Goal: Information Seeking & Learning: Learn about a topic

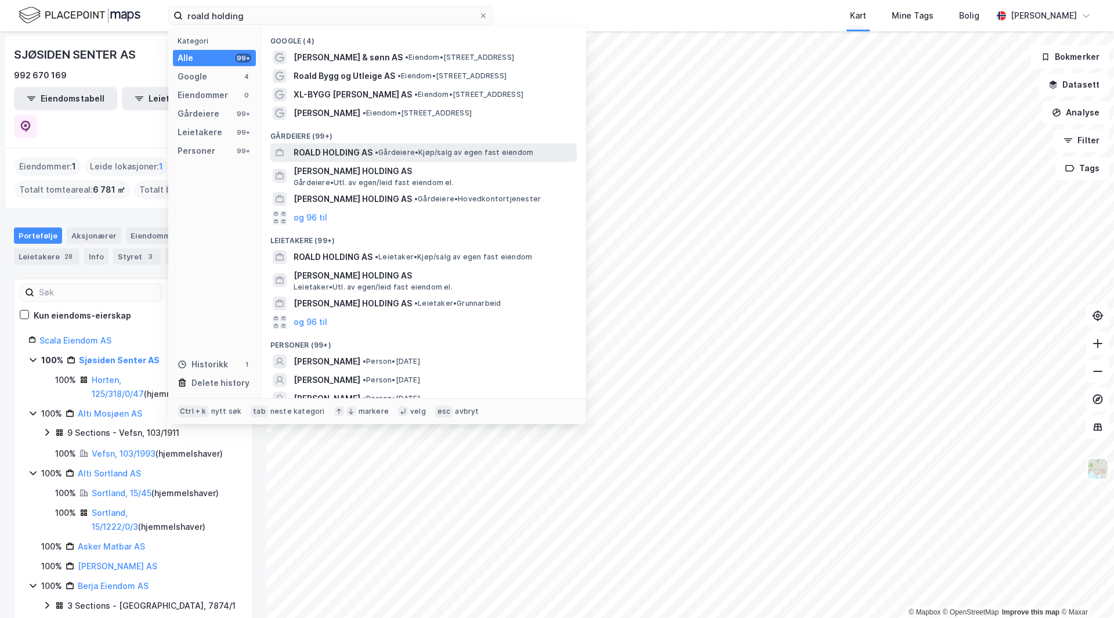
click at [356, 159] on span "ROALD HOLDING AS" at bounding box center [333, 153] width 79 height 14
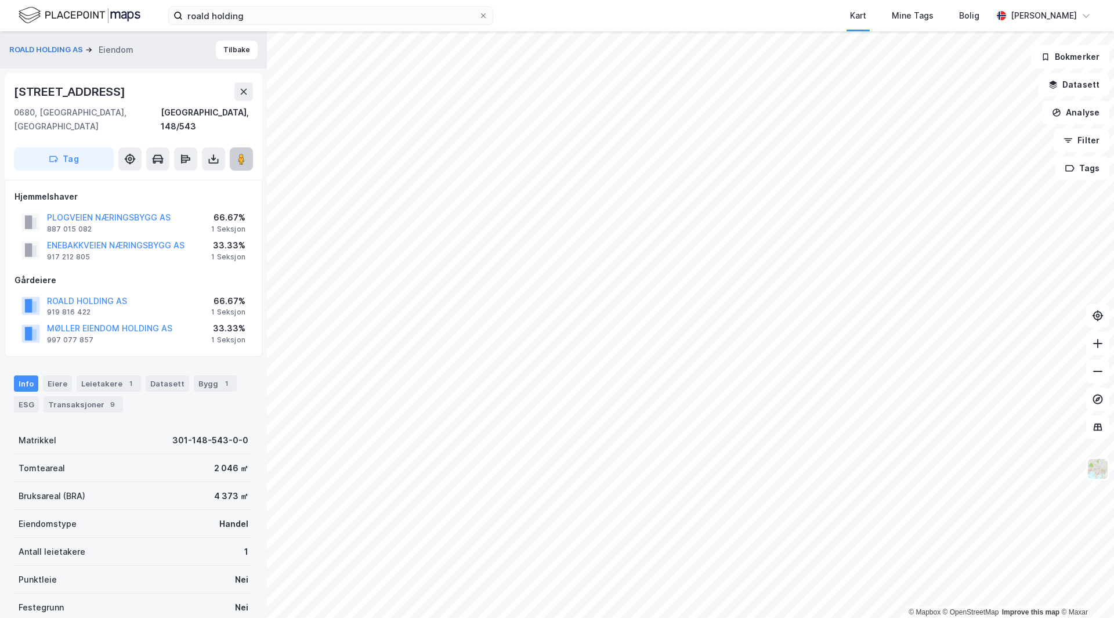
click at [241, 153] on image at bounding box center [241, 159] width 7 height 12
click at [100, 375] on div "Leietakere 1" at bounding box center [109, 383] width 64 height 16
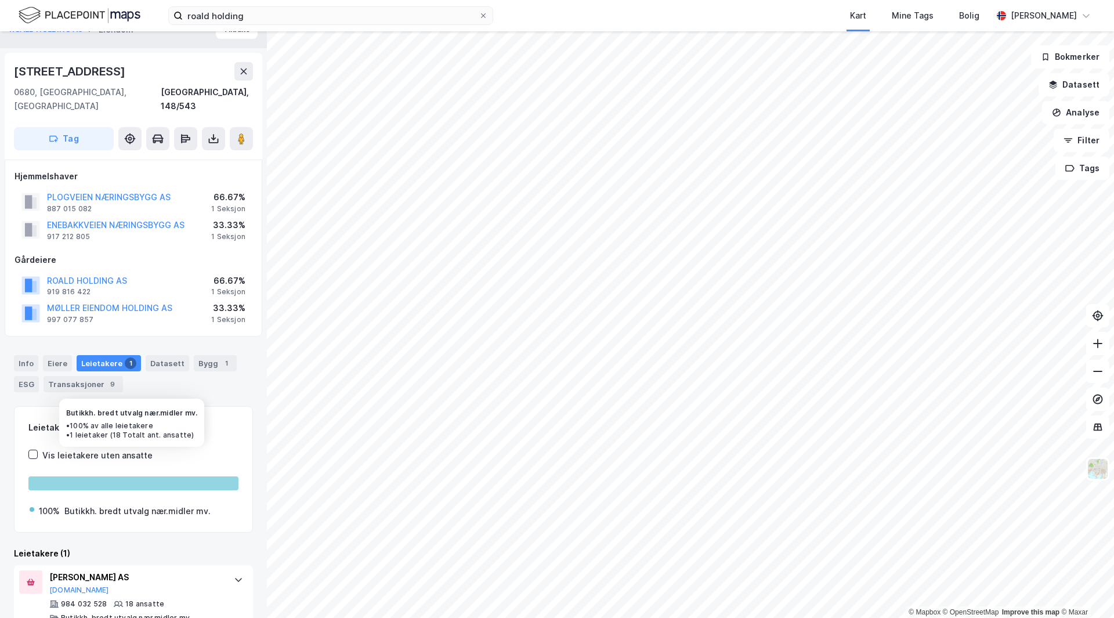
scroll to position [30, 0]
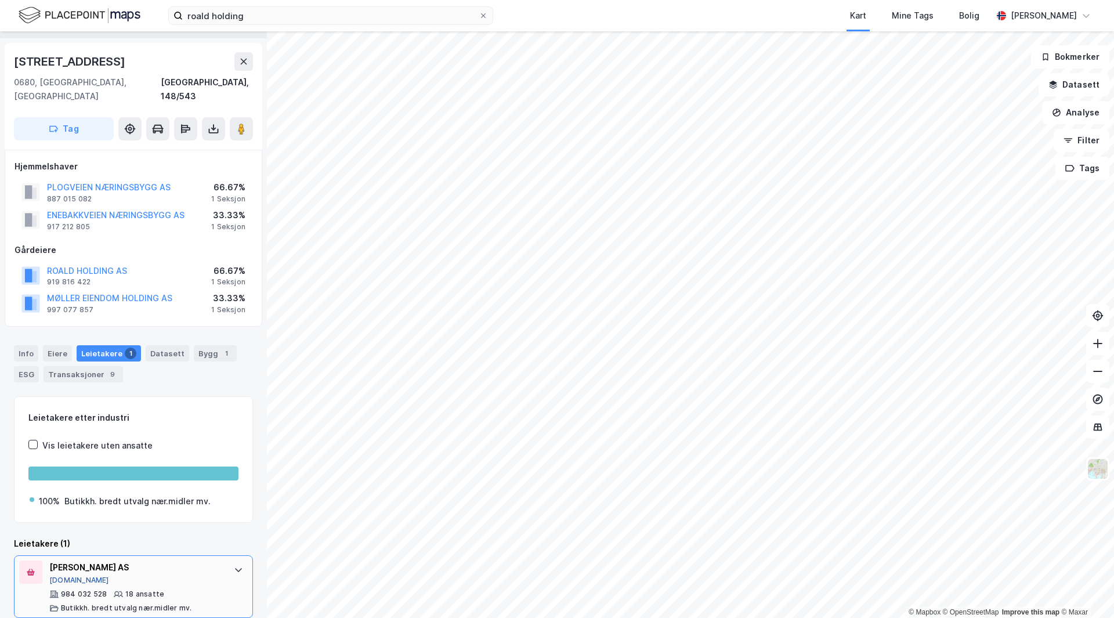
click at [68, 576] on button "[DOMAIN_NAME]" at bounding box center [79, 580] width 60 height 9
click at [196, 345] on div "Bygg 1" at bounding box center [215, 353] width 43 height 16
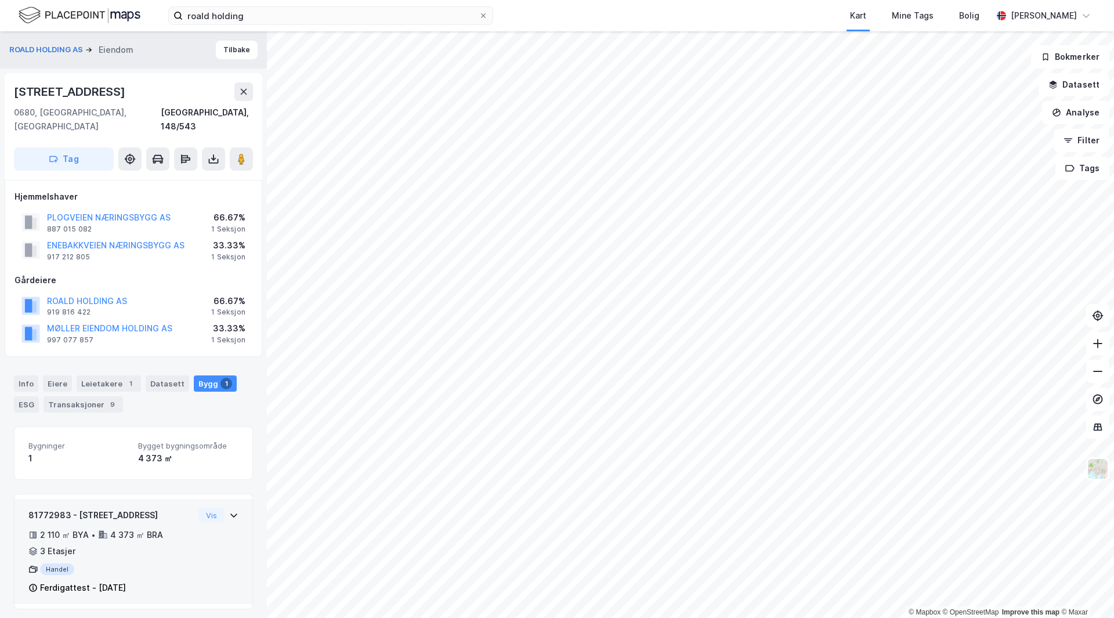
click at [229, 511] on icon at bounding box center [233, 515] width 9 height 9
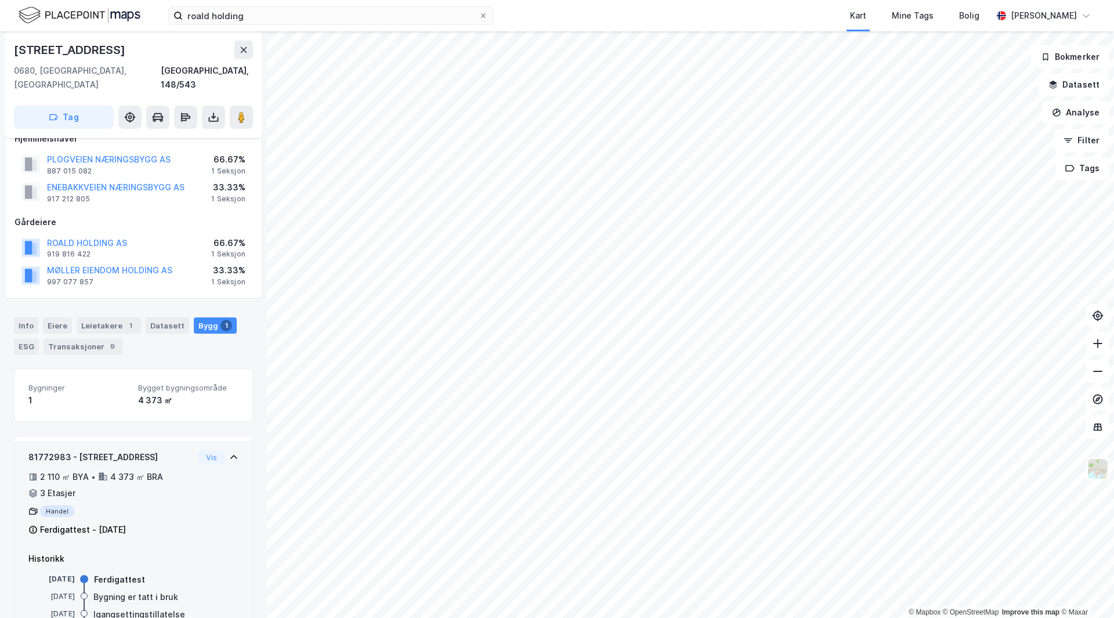
scroll to position [98, 0]
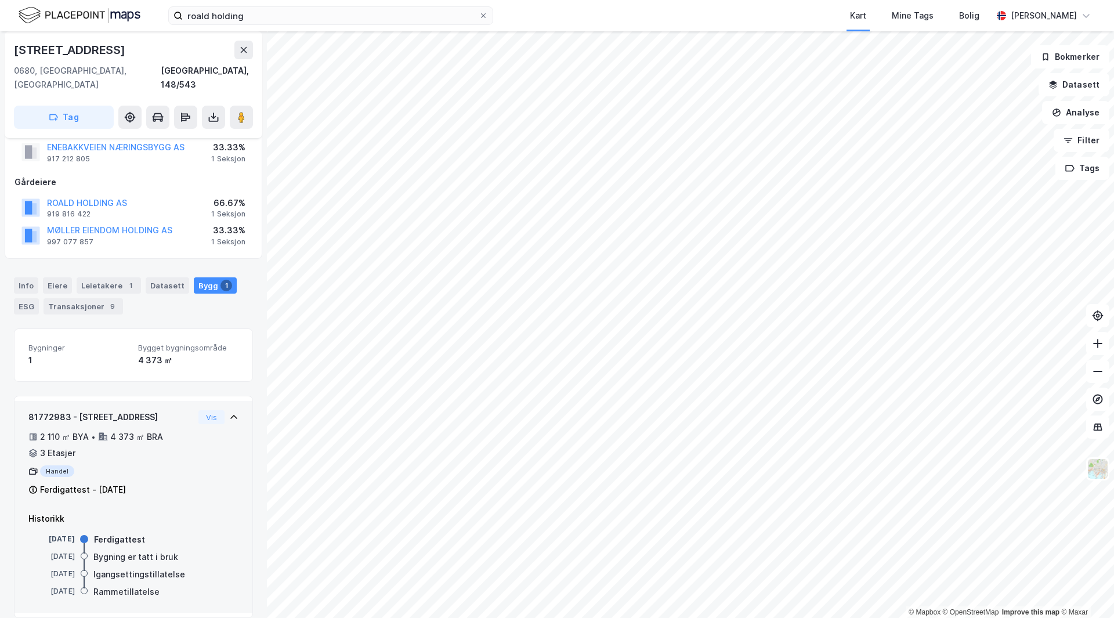
click at [102, 533] on div "Ferdigattest" at bounding box center [119, 540] width 51 height 14
click at [170, 534] on div "[DATE] Ferdigattest" at bounding box center [133, 540] width 210 height 13
drag, startPoint x: 118, startPoint y: 270, endPoint x: 172, endPoint y: 287, distance: 56.7
click at [118, 277] on div "Leietakere 1" at bounding box center [109, 285] width 64 height 16
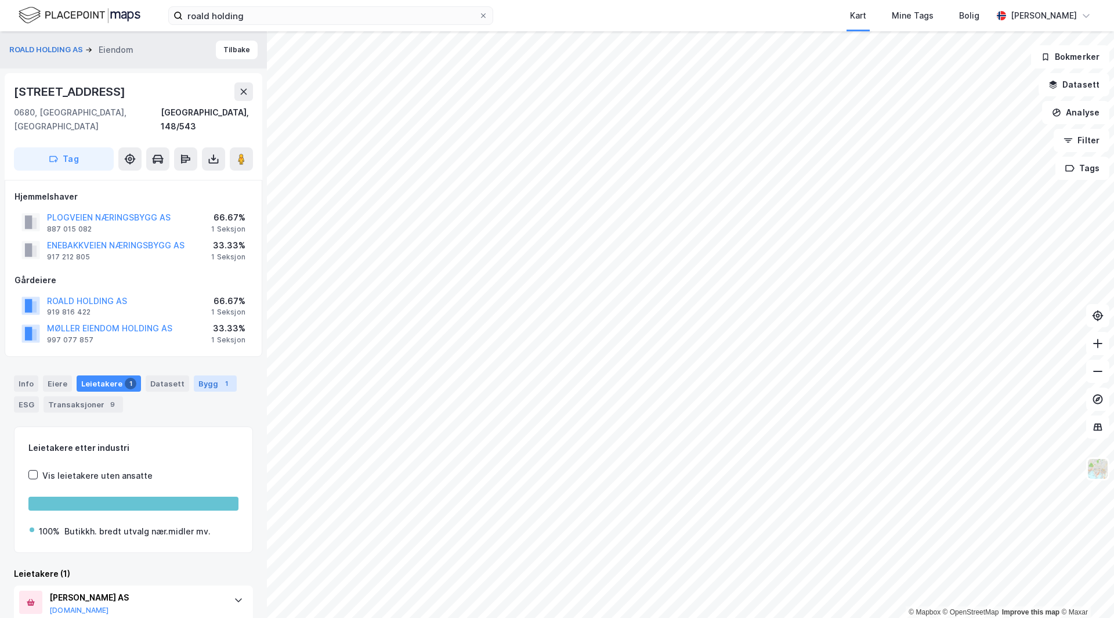
click at [207, 375] on div "Bygg 1" at bounding box center [215, 383] width 43 height 16
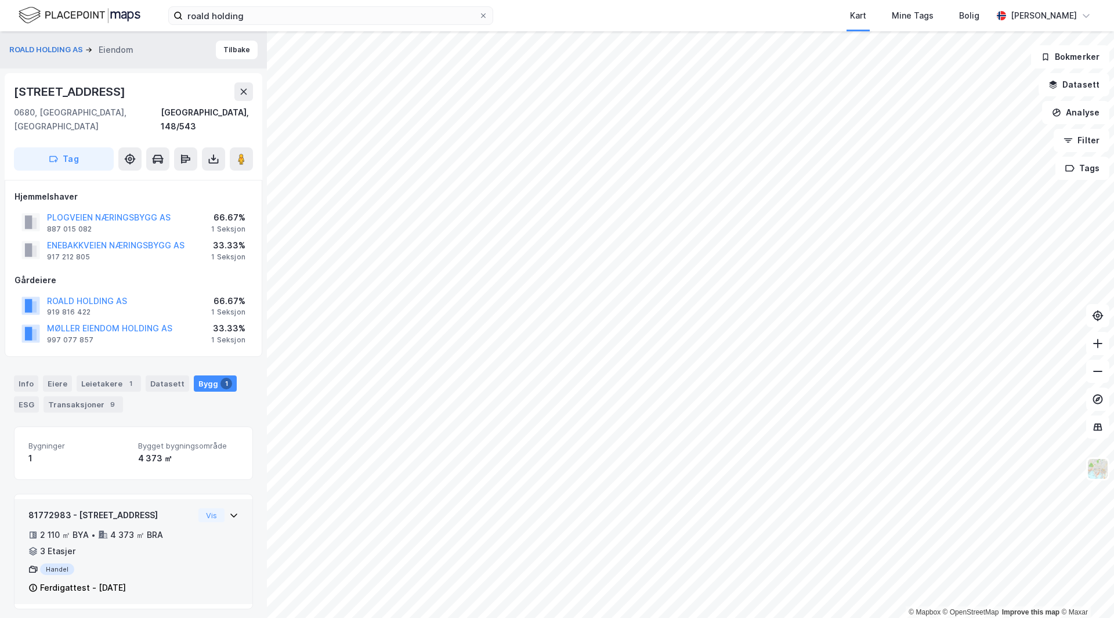
drag, startPoint x: 227, startPoint y: 507, endPoint x: 213, endPoint y: 515, distance: 16.4
click at [224, 508] on div "Vis" at bounding box center [218, 515] width 40 height 14
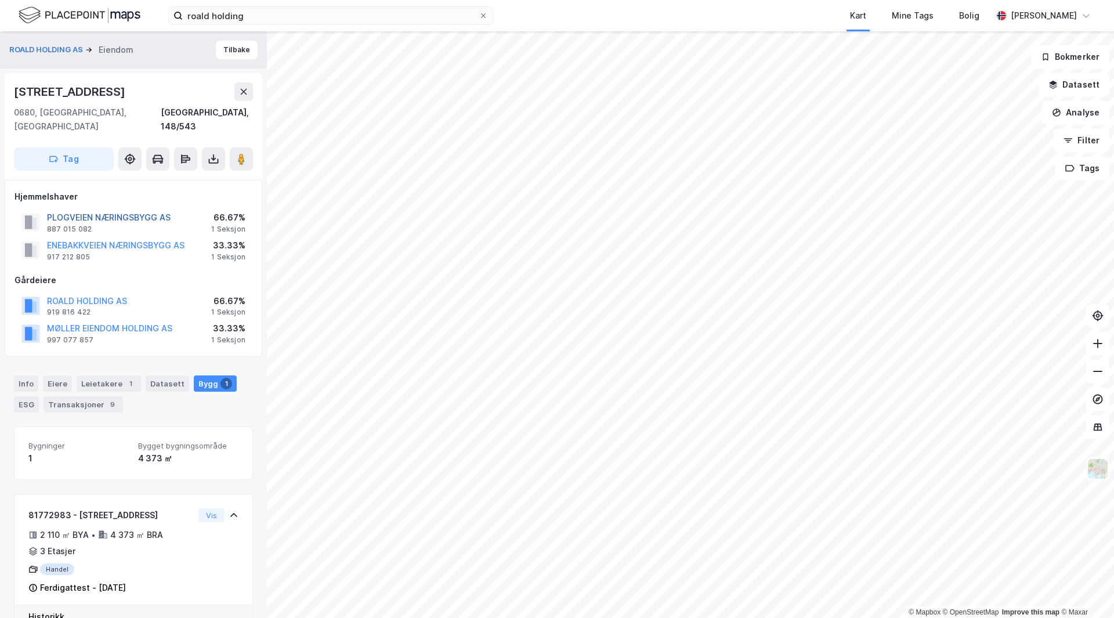
click at [0, 0] on button "PLOGVEIEN NÆRINGSBYGG AS" at bounding box center [0, 0] width 0 height 0
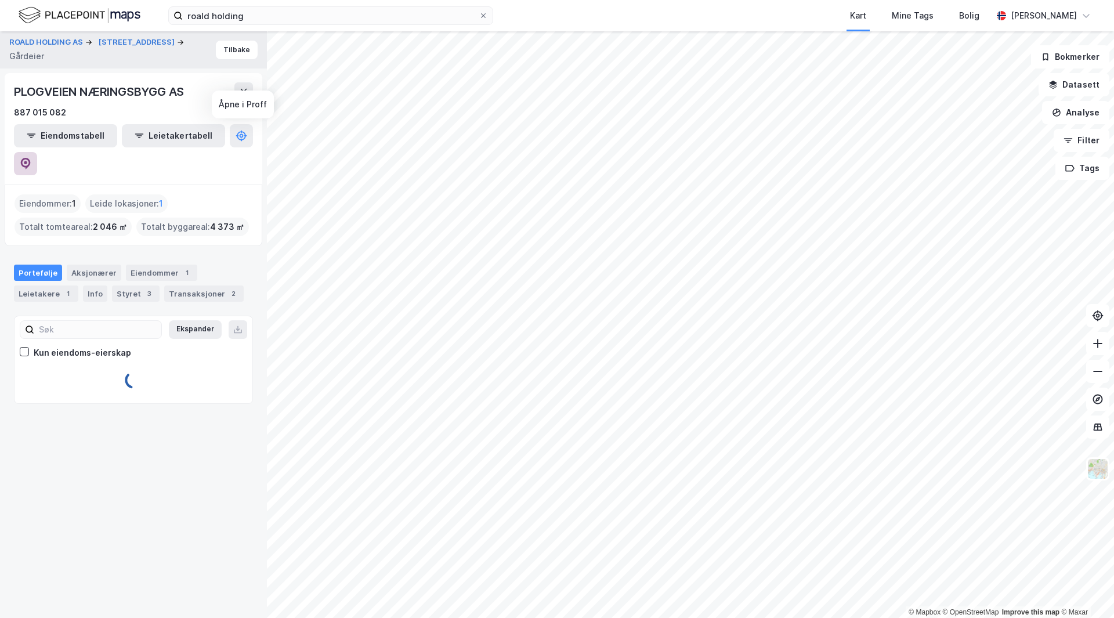
click at [31, 158] on icon at bounding box center [26, 164] width 12 height 12
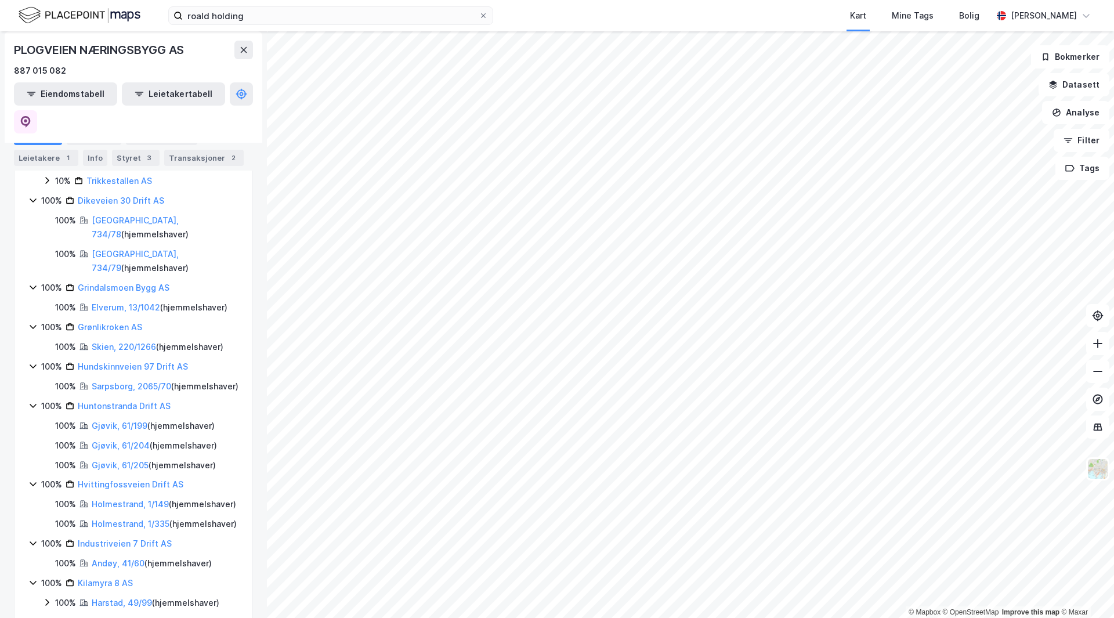
scroll to position [406, 0]
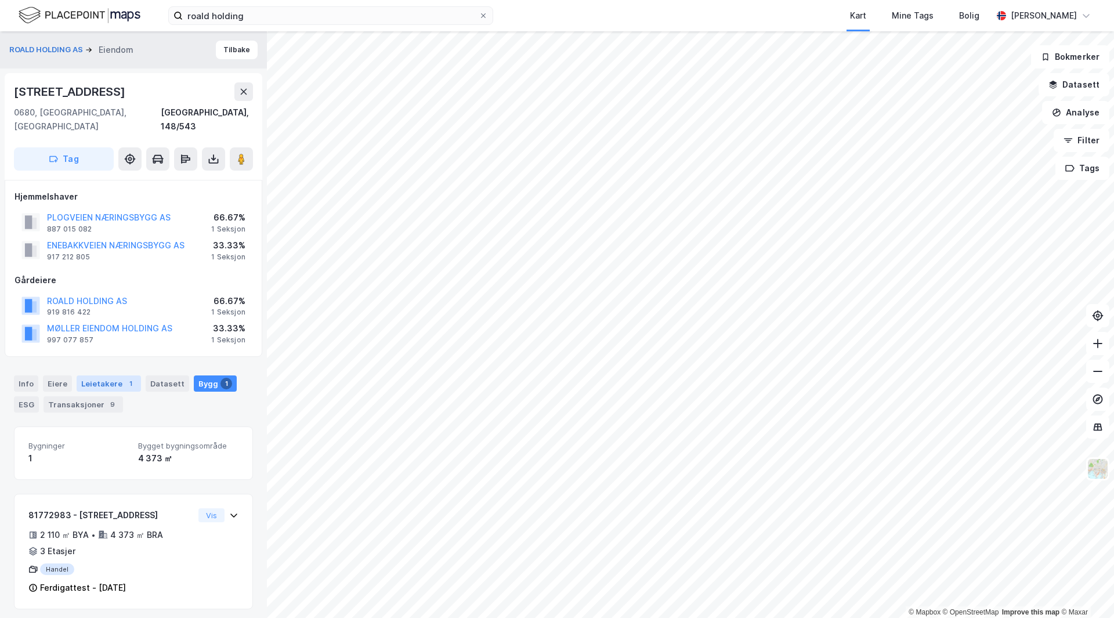
click at [96, 375] on div "Leietakere 1" at bounding box center [109, 383] width 64 height 16
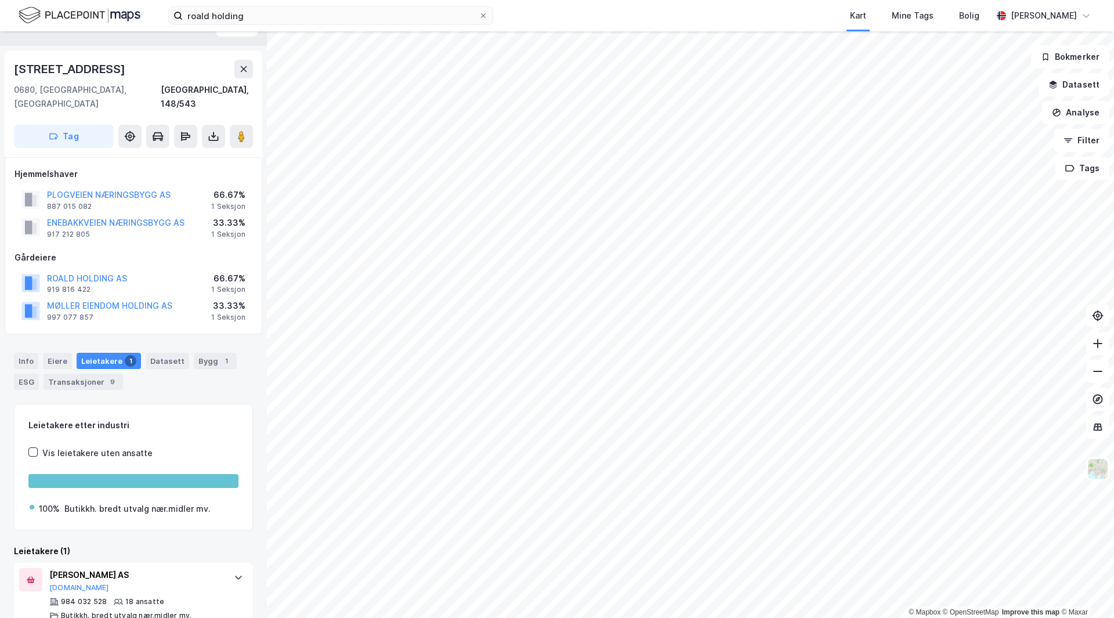
scroll to position [30, 0]
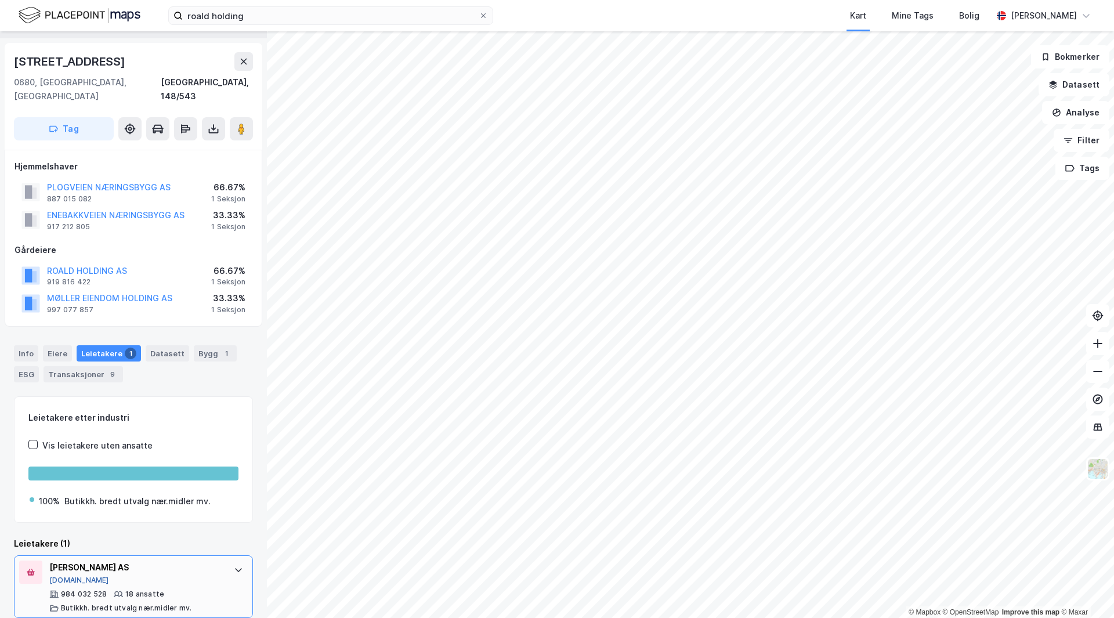
click at [68, 576] on button "[DOMAIN_NAME]" at bounding box center [79, 580] width 60 height 9
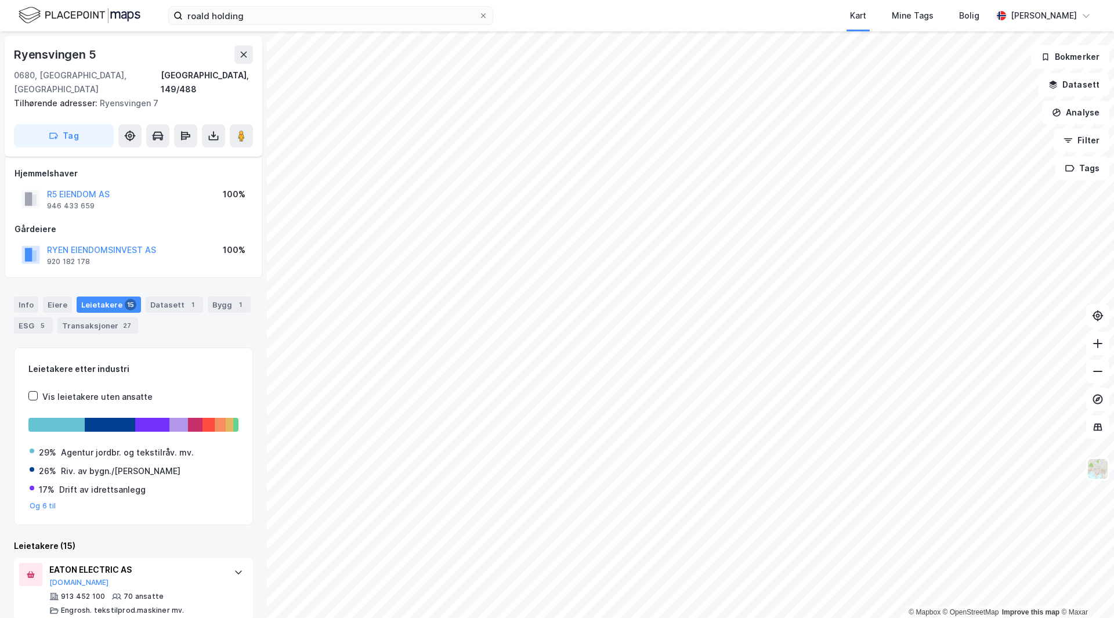
scroll to position [348, 0]
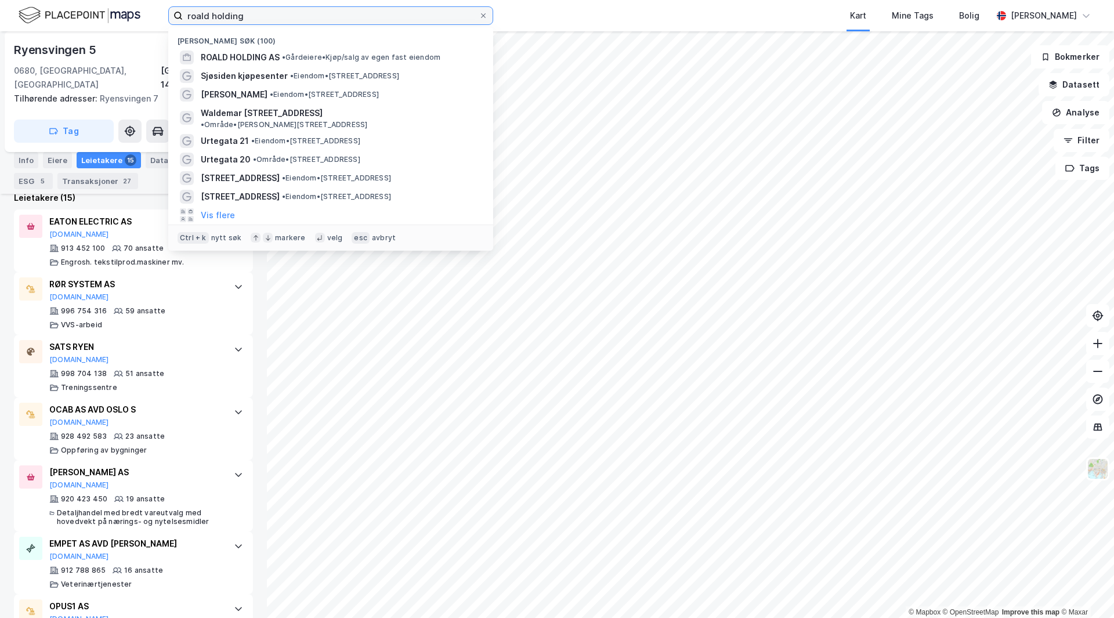
drag, startPoint x: 286, startPoint y: 17, endPoint x: 12, endPoint y: 0, distance: 274.4
click at [0, 4] on div "roald holding Nylige søk (100) ROALD HOLDING AS • Gårdeiere • Kjøp/salg av egen…" at bounding box center [557, 15] width 1114 height 31
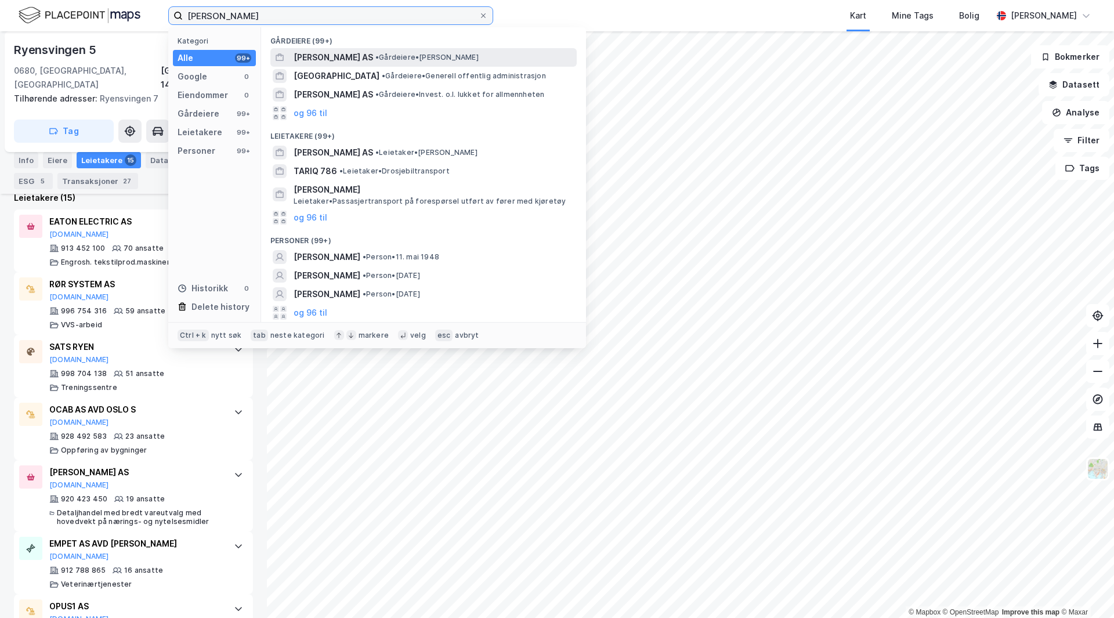
type input "[PERSON_NAME]"
click at [328, 50] on div "[PERSON_NAME] AS • Gårdeiere • [PERSON_NAME]" at bounding box center [423, 57] width 306 height 19
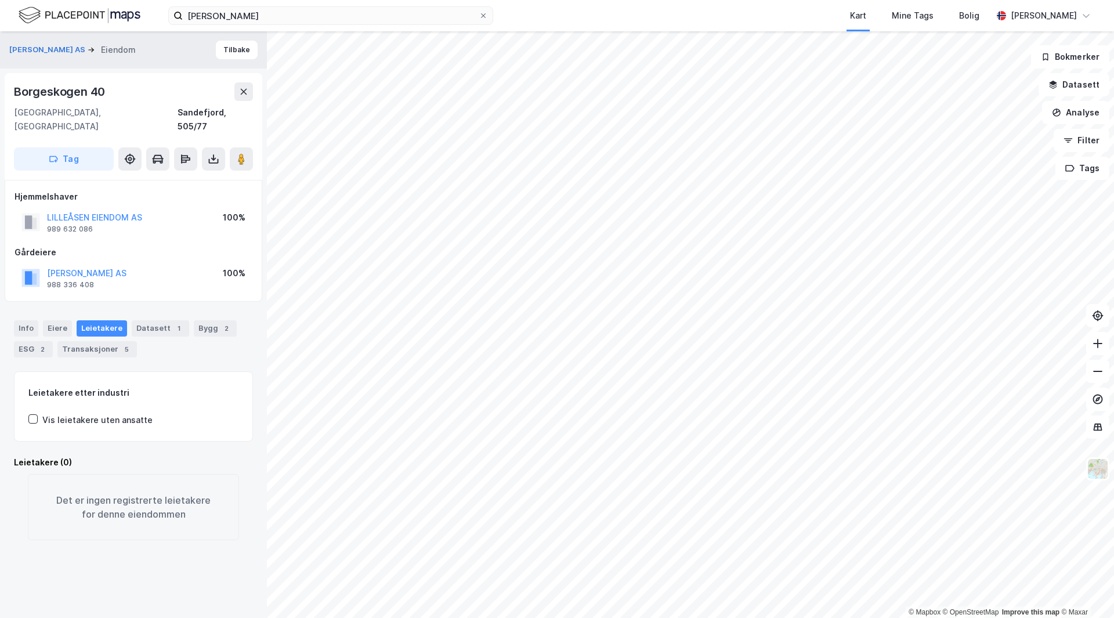
click at [144, 245] on div "Gårdeiere" at bounding box center [134, 252] width 238 height 14
click at [239, 156] on button at bounding box center [241, 158] width 23 height 23
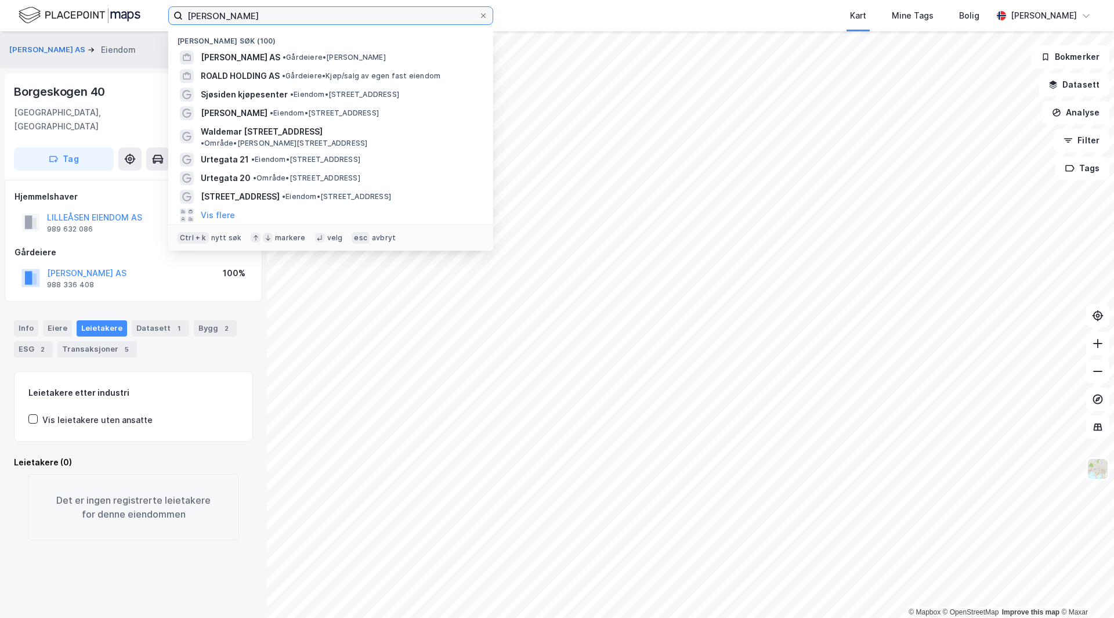
drag, startPoint x: 241, startPoint y: 21, endPoint x: 32, endPoint y: -2, distance: 210.2
click at [32, 0] on html "[PERSON_NAME] søk (100) [PERSON_NAME] AS • Gårdeiere • [PERSON_NAME] ROALD HOLD…" at bounding box center [557, 309] width 1114 height 618
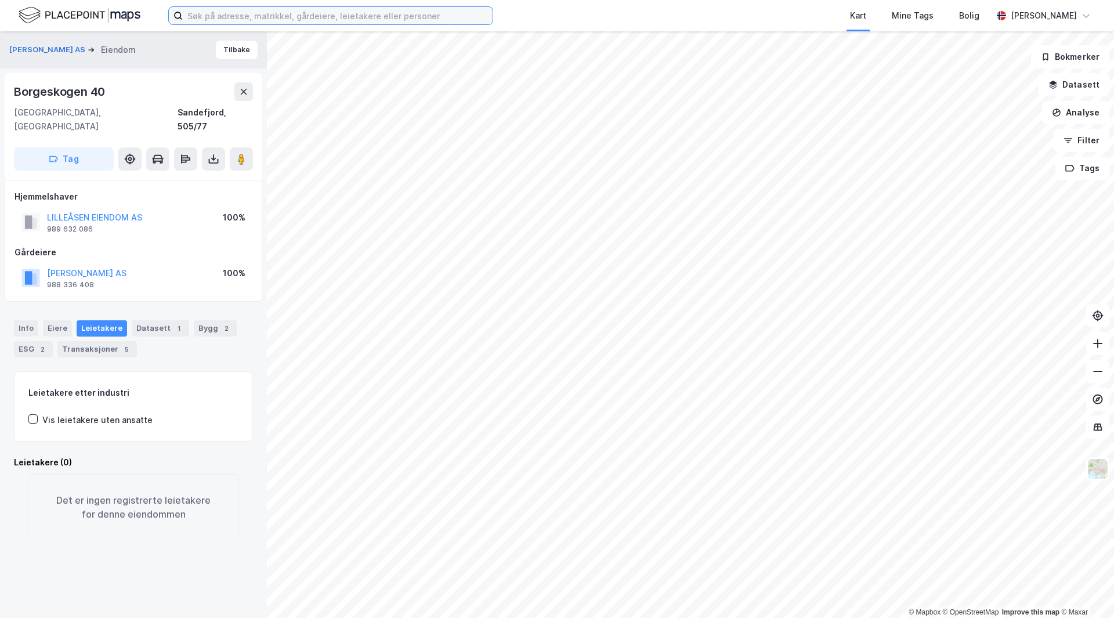
click at [218, 17] on input at bounding box center [338, 15] width 310 height 17
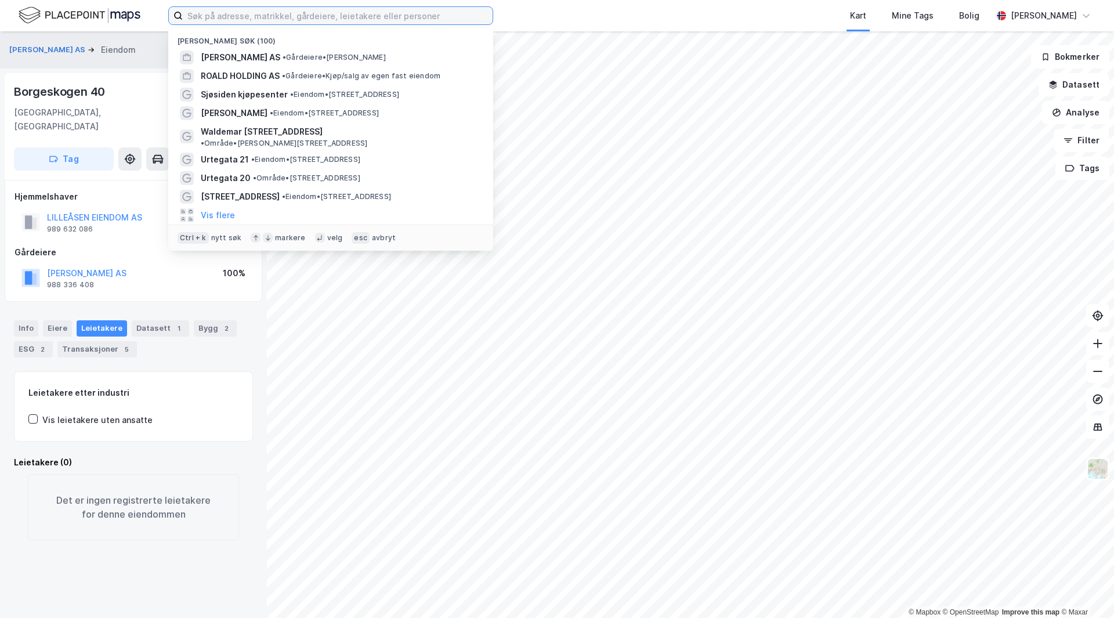
click at [358, 22] on input at bounding box center [338, 15] width 310 height 17
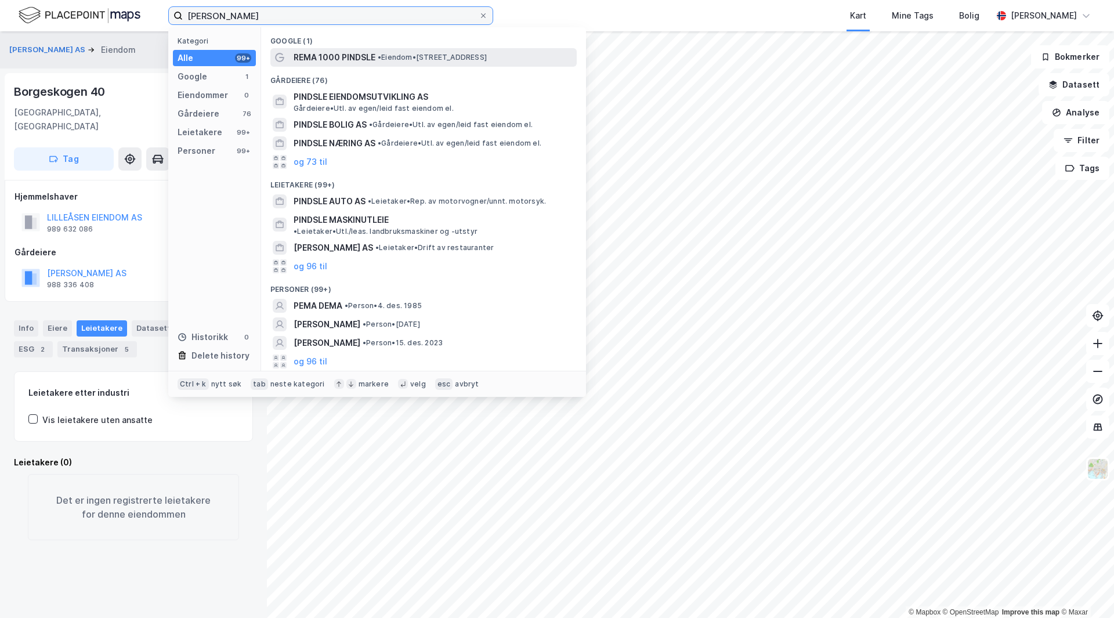
type input "[PERSON_NAME]"
click at [388, 57] on span "• Eiendom • [STREET_ADDRESS]" at bounding box center [432, 57] width 109 height 9
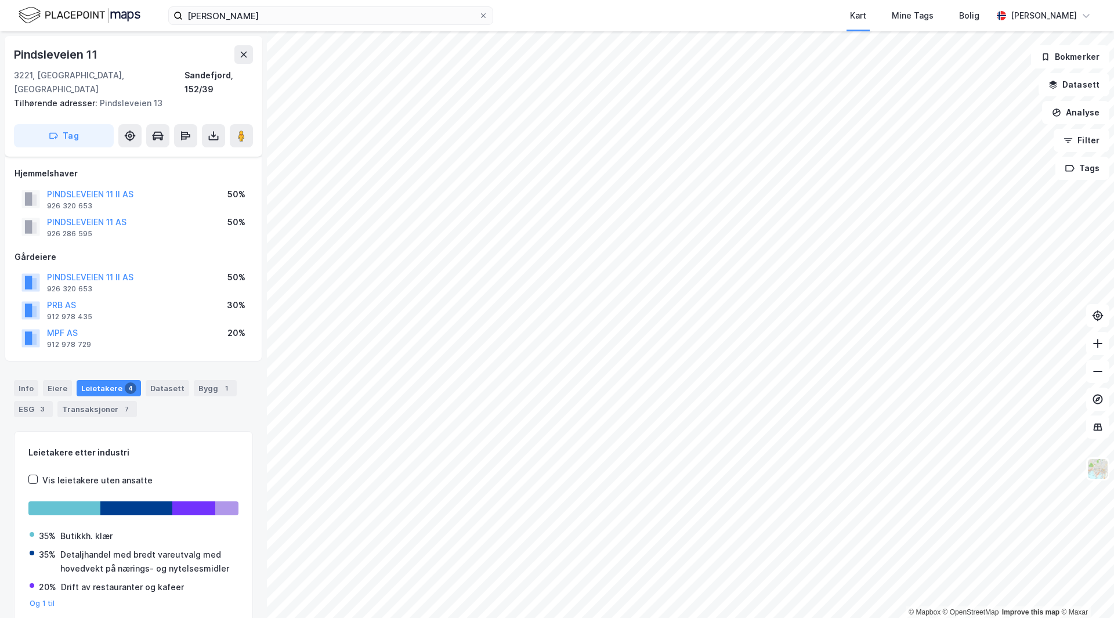
scroll to position [37, 0]
